Goal: Task Accomplishment & Management: Complete application form

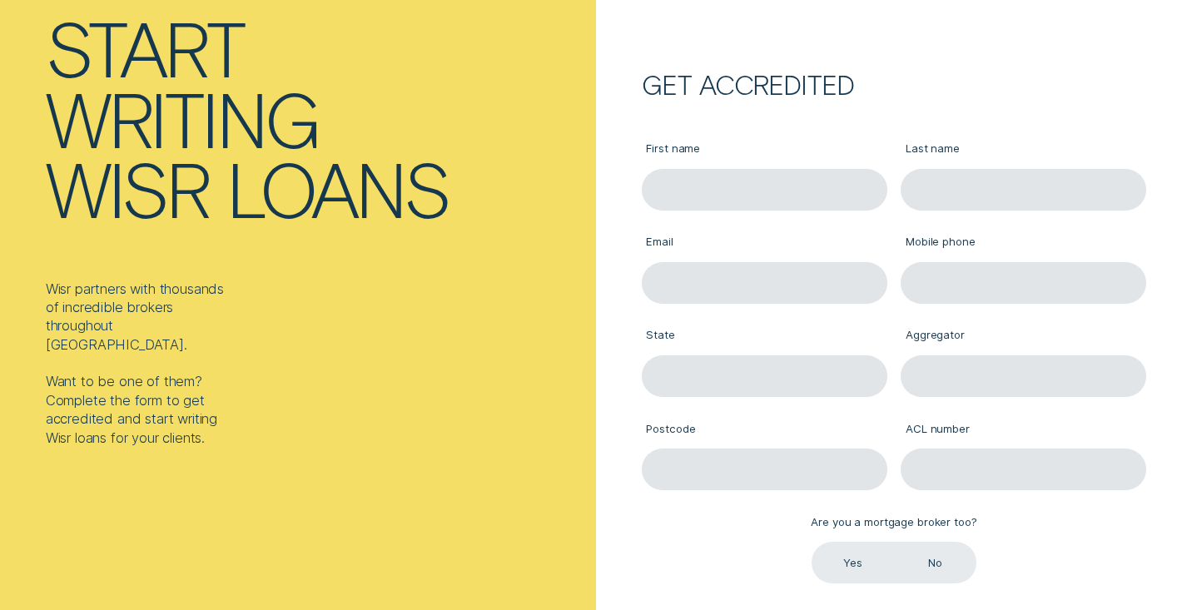
scroll to position [142, 0]
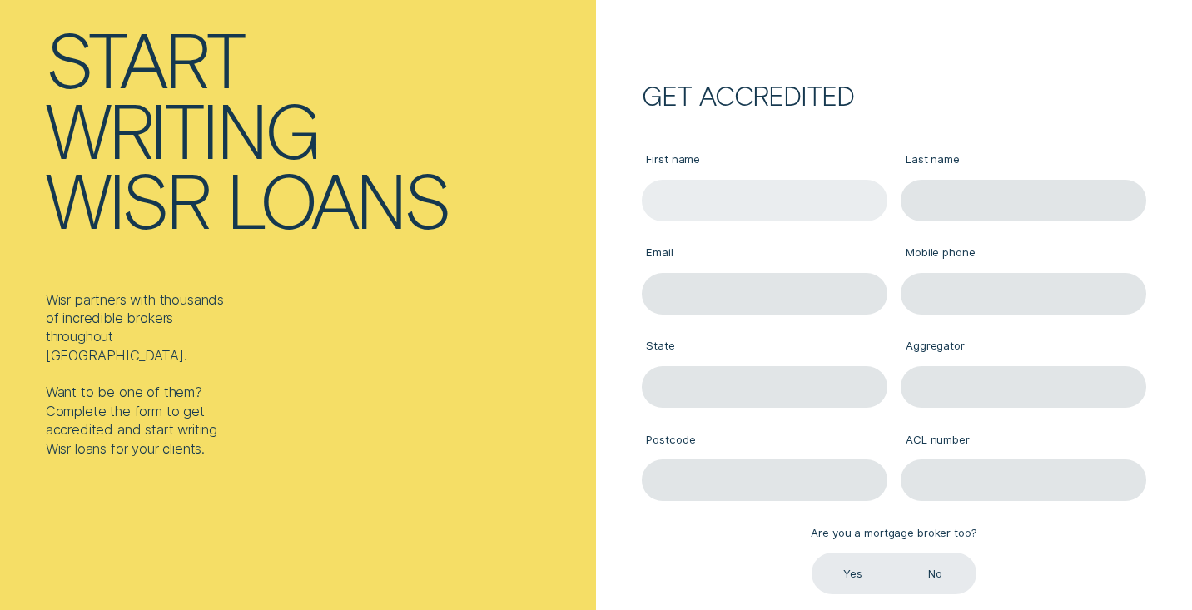
click at [700, 195] on input "First name" at bounding box center [764, 201] width 245 height 42
type input "[PERSON_NAME]"
type input "[PERSON_NAME][EMAIL_ADDRESS][PERSON_NAME][DOMAIN_NAME]"
type input "0433811553"
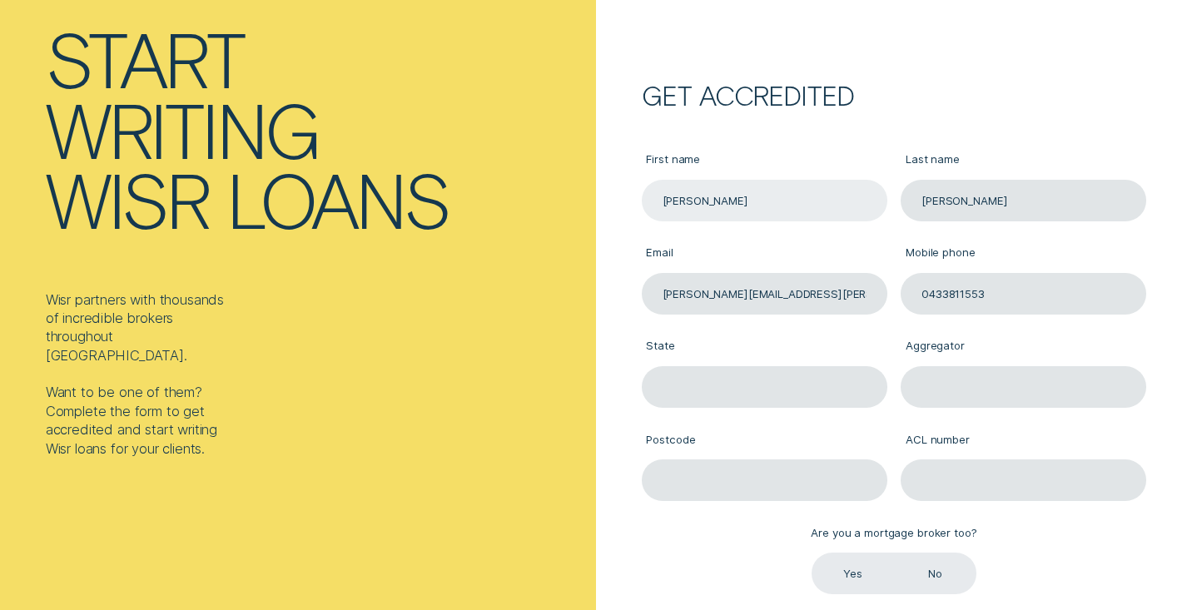
type input "VIC"
type input "AFG"
type input "3750"
type input "389087"
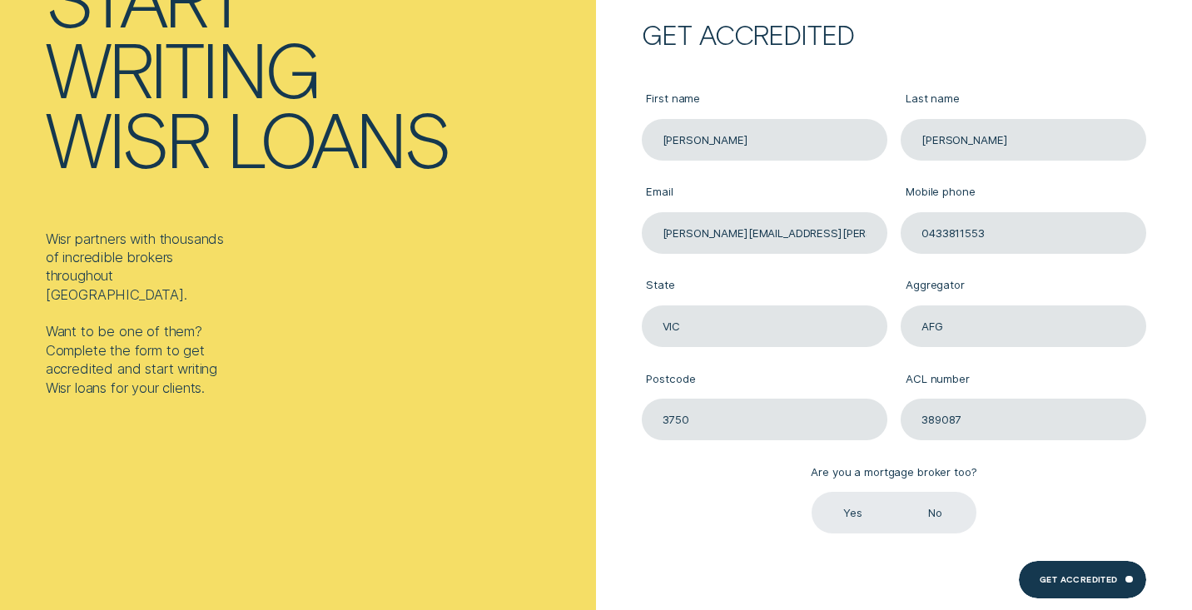
scroll to position [208, 0]
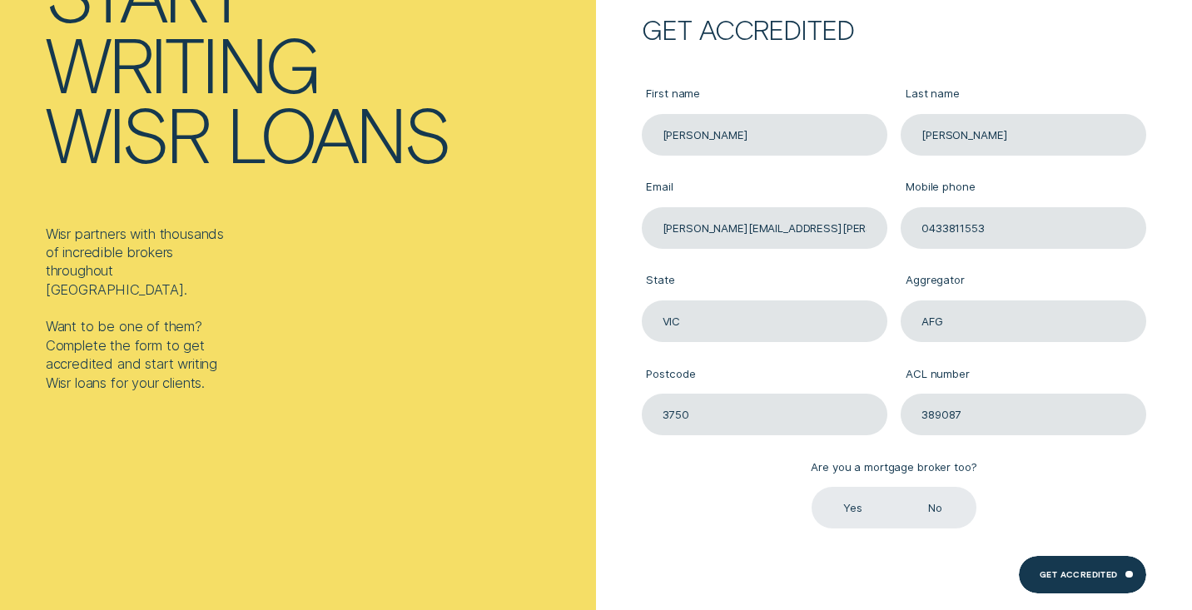
click at [847, 508] on label "Yes" at bounding box center [852, 508] width 82 height 42
click at [811, 487] on input "Yes" at bounding box center [811, 487] width 0 height 0
click at [1065, 573] on div "Get Accredited" at bounding box center [1078, 576] width 78 height 7
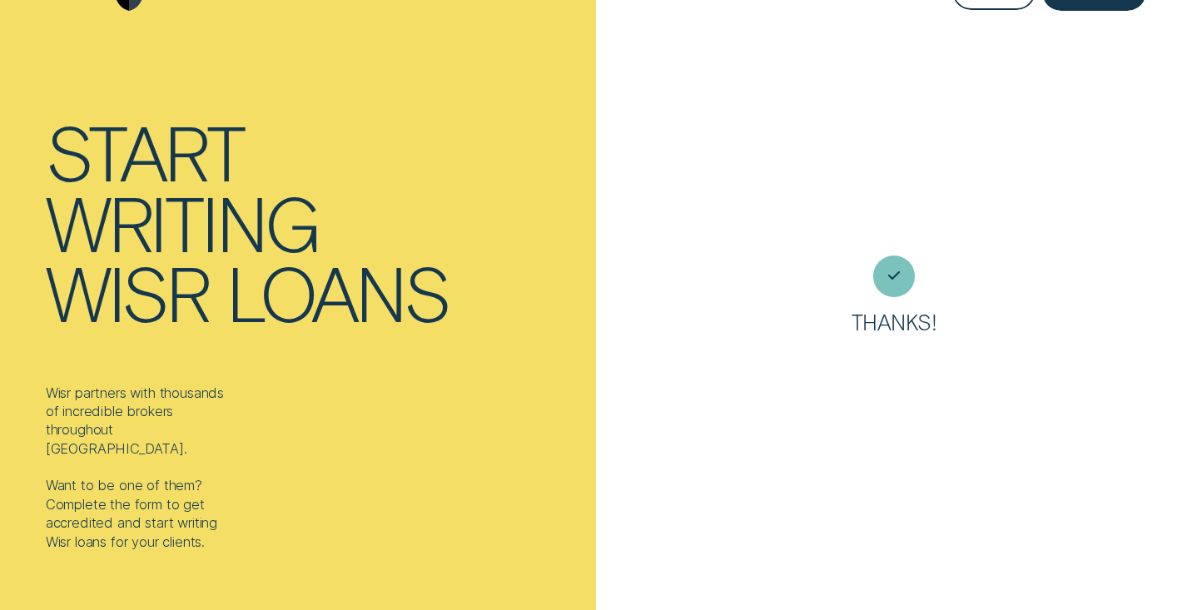
scroll to position [42, 0]
